Goal: Transaction & Acquisition: Book appointment/travel/reservation

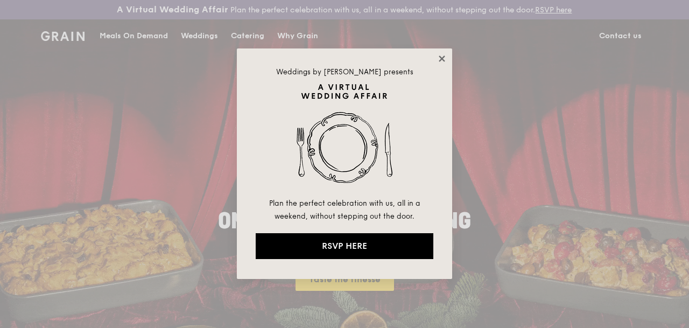
click at [442, 55] on icon at bounding box center [442, 59] width 10 height 10
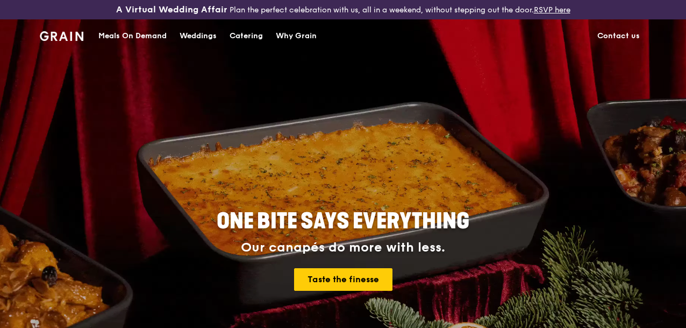
click at [235, 41] on div "Catering" at bounding box center [246, 36] width 33 height 32
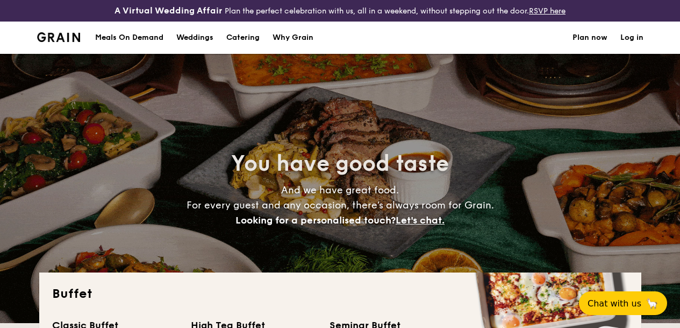
select select
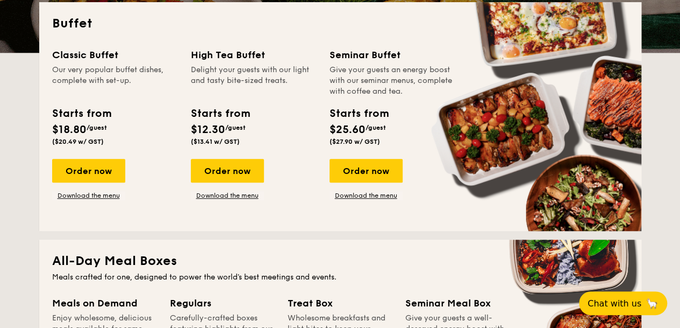
scroll to position [278, 0]
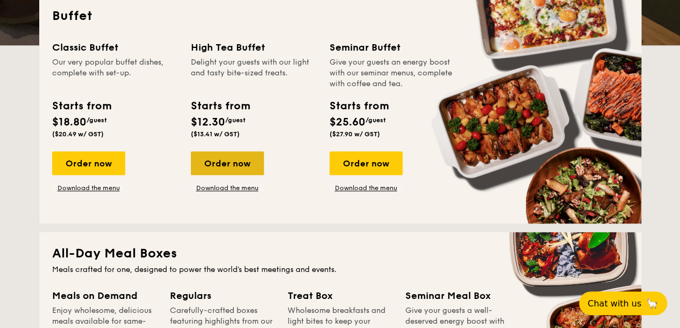
click at [230, 168] on div "Order now" at bounding box center [227, 163] width 73 height 24
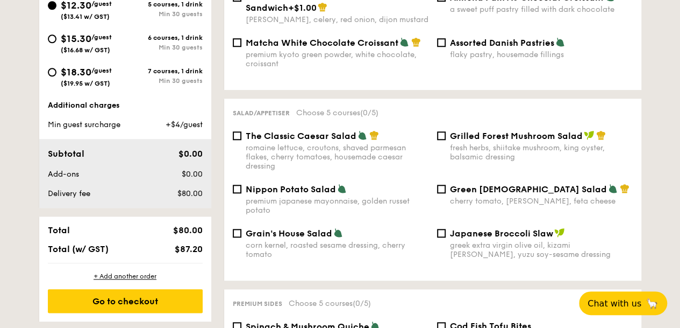
scroll to position [377, 0]
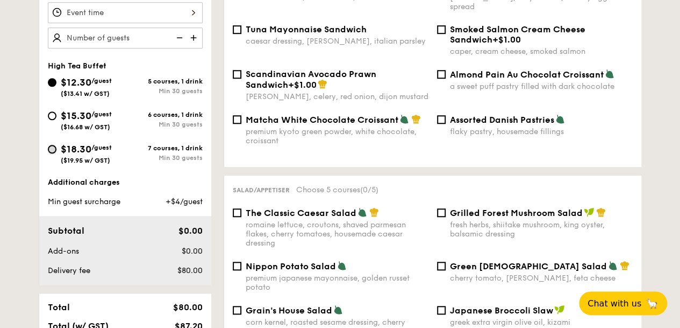
click at [51, 153] on input "$18.30 /guest ($19.95 w/ GST) 7 courses, 1 drink Min 30 guests" at bounding box center [52, 149] width 9 height 9
radio input "true"
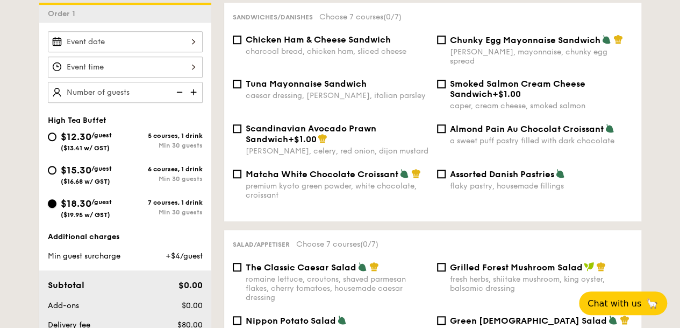
scroll to position [323, 0]
click at [59, 174] on div "$15.30 /guest ($16.68 w/ GST)" at bounding box center [86, 173] width 77 height 23
click at [56, 174] on input "$15.30 /guest ($16.68 w/ GST) 6 courses, 1 drink Min 30 guests" at bounding box center [52, 169] width 9 height 9
radio input "true"
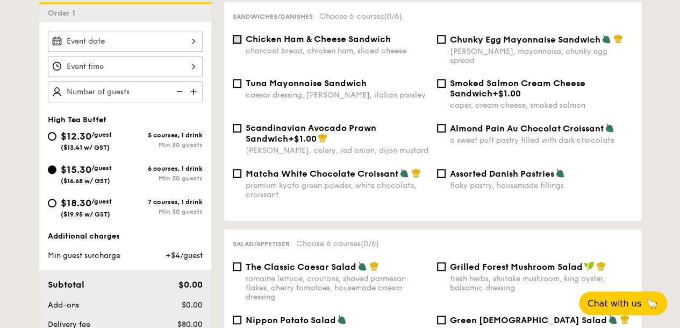
click at [238, 44] on input "Chicken Ham & Cheese Sandwich charcoal bread, chicken ham, sliced cheese" at bounding box center [237, 39] width 9 height 9
checkbox input "true"
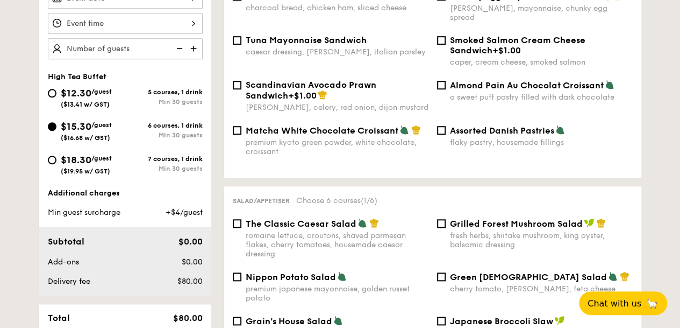
scroll to position [430, 0]
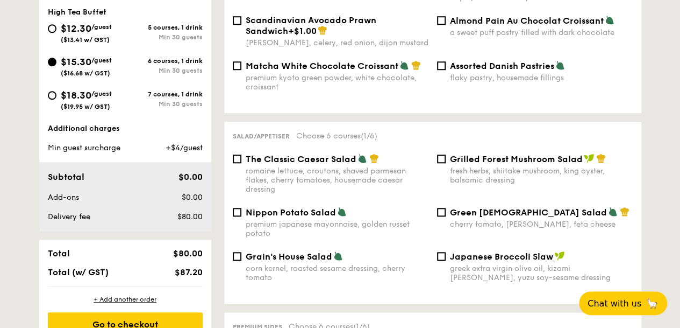
click at [453, 164] on span "Grilled Forest Mushroom Salad" at bounding box center [516, 159] width 133 height 10
click at [446, 163] on input "Grilled Forest Mushroom Salad fresh herbs, shiitake mushroom, king oyster, bals…" at bounding box center [441, 158] width 9 height 9
checkbox input "true"
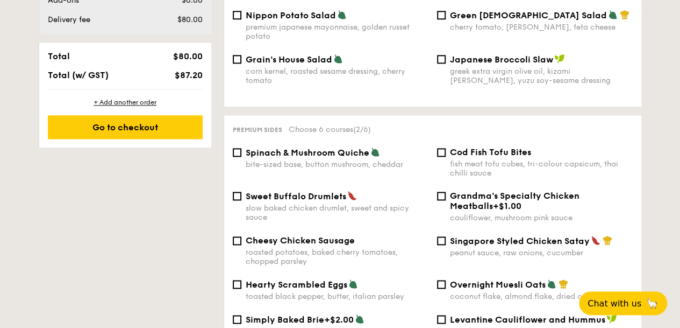
scroll to position [646, 0]
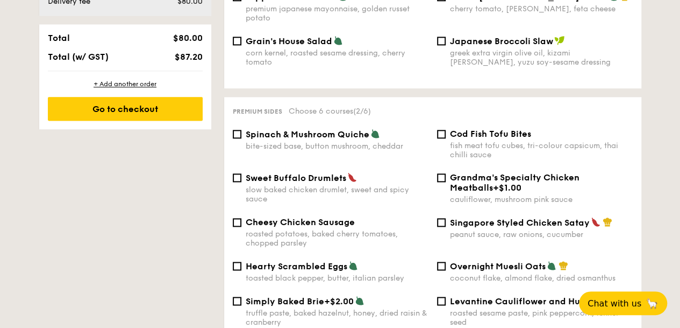
click at [241, 143] on div "Spinach & Mushroom Quiche bite-sized base, button mushroom, cheddar" at bounding box center [331, 140] width 204 height 22
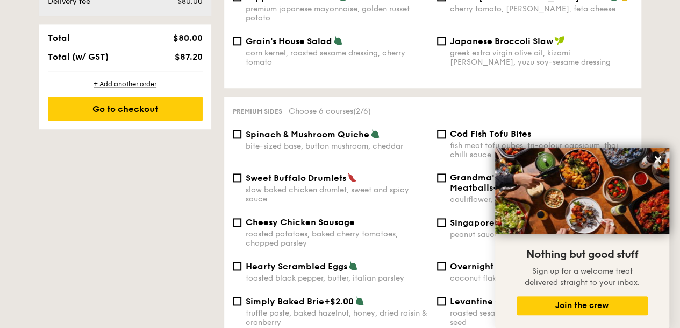
click at [242, 138] on div "Spinach & Mushroom Quiche bite-sized base, button mushroom, cheddar" at bounding box center [331, 140] width 204 height 22
click at [241, 139] on div "Spinach & Mushroom Quiche bite-sized base, button mushroom, cheddar" at bounding box center [331, 140] width 204 height 22
click at [239, 138] on input "Spinach & Mushroom Quiche bite-sized base, button mushroom, cheddar" at bounding box center [237, 134] width 9 height 9
checkbox input "true"
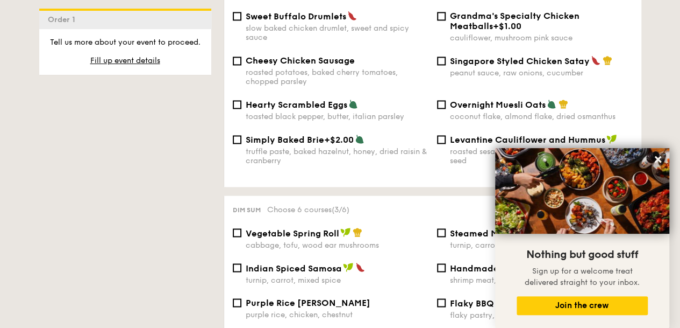
scroll to position [968, 0]
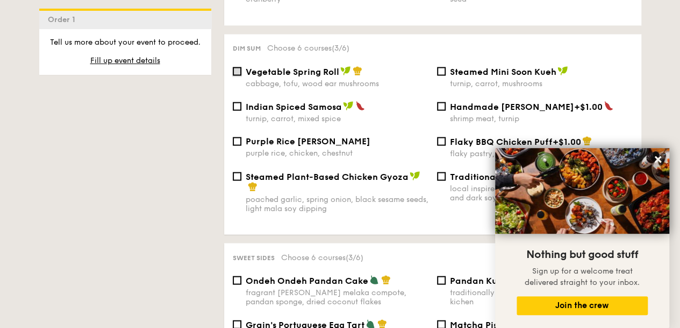
click at [234, 75] on input "Vegetable Spring Roll cabbage, tofu, wood ear mushrooms" at bounding box center [237, 71] width 9 height 9
checkbox input "true"
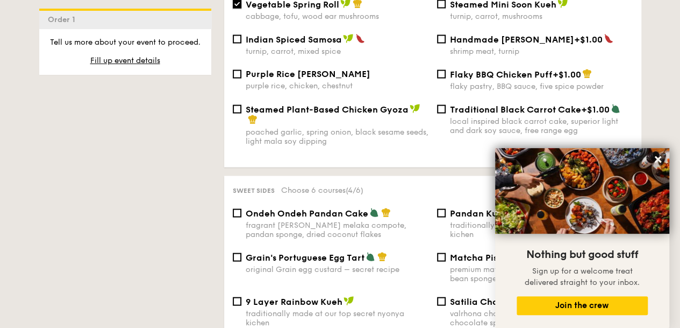
scroll to position [1130, 0]
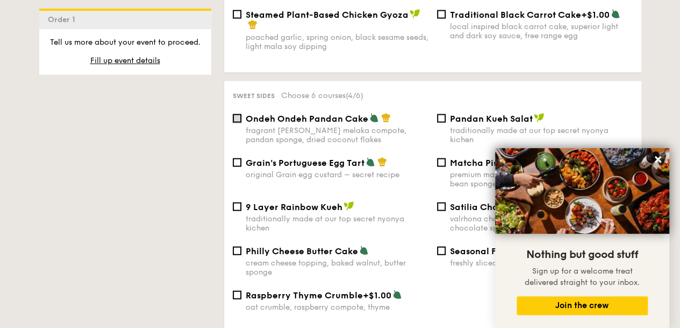
click at [239, 123] on input "Ondeh Ondeh Pandan Cake fragrant [PERSON_NAME] melaka compote, pandan sponge, d…" at bounding box center [237, 118] width 9 height 9
checkbox input "true"
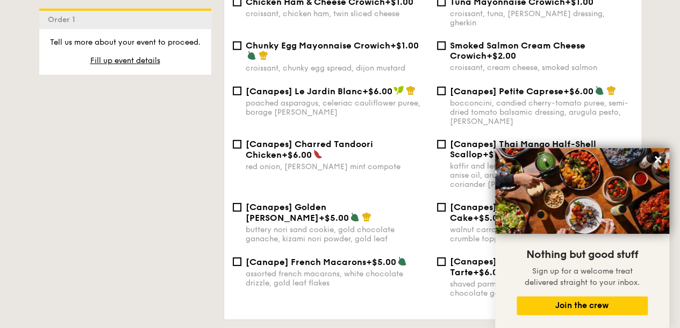
scroll to position [1399, 0]
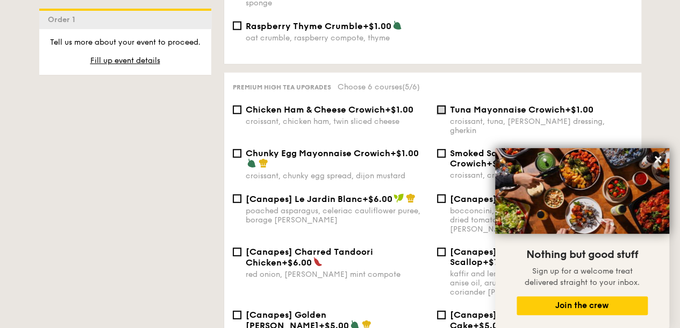
click at [442, 114] on input "Tuna Mayonnaise Crowich +$1.00 croissant, tuna, caesar dressing, gherkin" at bounding box center [441, 109] width 9 height 9
checkbox input "true"
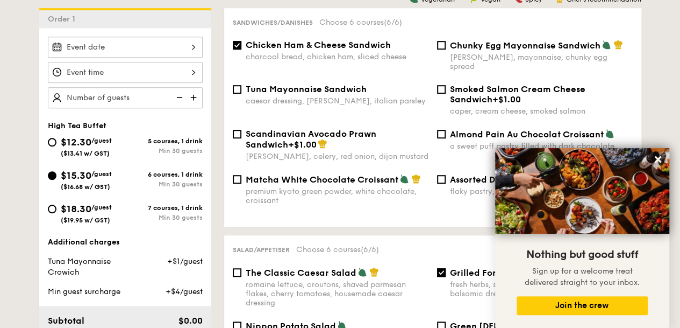
scroll to position [269, 0]
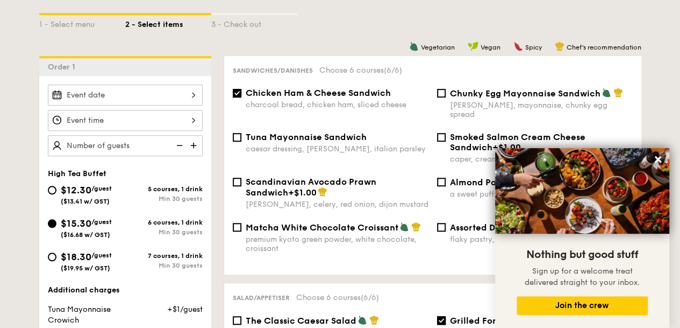
click at [193, 153] on img at bounding box center [195, 145] width 16 height 20
click at [197, 154] on img at bounding box center [195, 145] width 16 height 20
type input "30 guests"
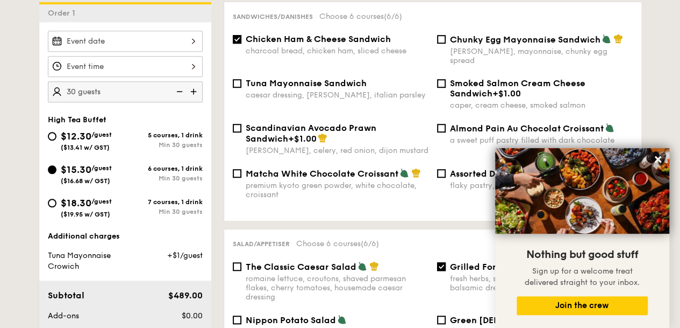
scroll to position [0, 0]
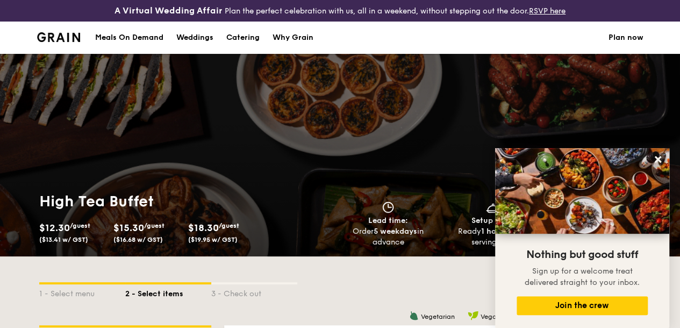
click at [51, 42] on img at bounding box center [59, 37] width 44 height 10
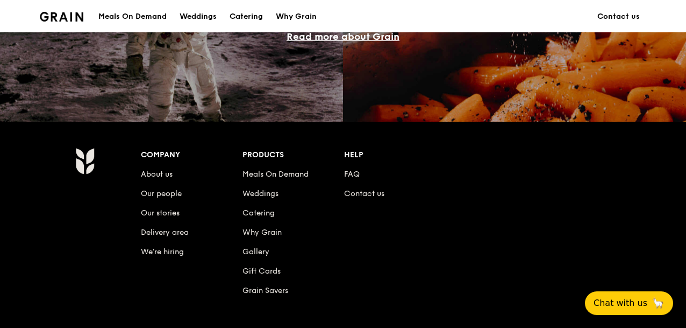
scroll to position [1022, 0]
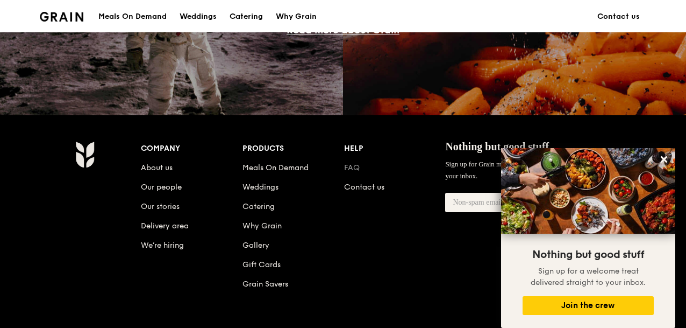
click at [355, 172] on link "FAQ" at bounding box center [352, 167] width 16 height 9
